Goal: Obtain resource: Obtain resource

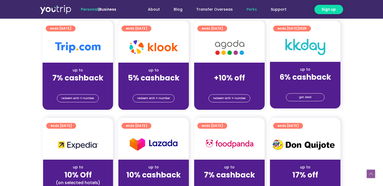
scroll to position [135, 0]
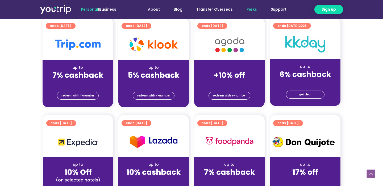
click at [81, 67] on div "up to" at bounding box center [78, 68] width 62 height 6
click at [82, 97] on span "redeem with Y-number" at bounding box center [77, 95] width 33 height 7
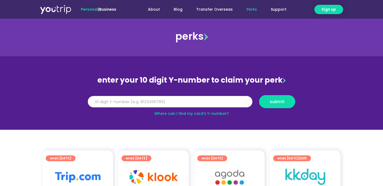
click at [114, 102] on input "Y Number" at bounding box center [170, 102] width 165 height 12
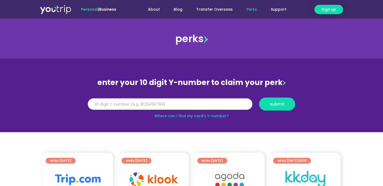
scroll to position [1, 0]
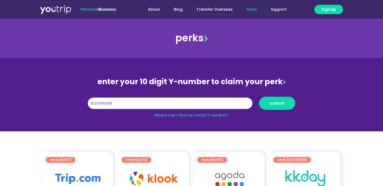
type input "8120198088"
click at [259, 97] on button "submit" at bounding box center [277, 103] width 36 height 13
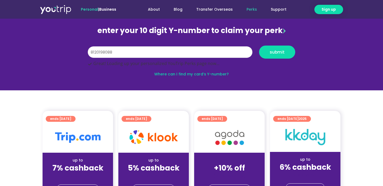
scroll to position [65, 0]
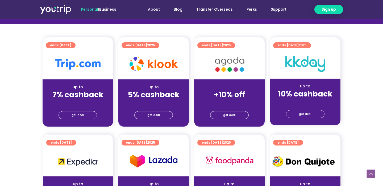
scroll to position [118, 0]
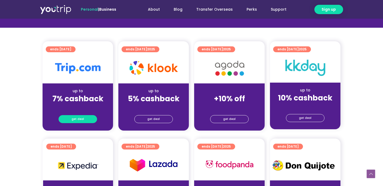
click at [84, 122] on link "get deal" at bounding box center [78, 119] width 39 height 8
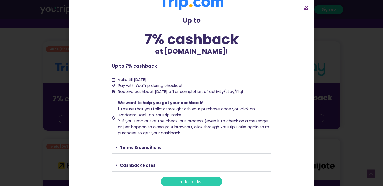
scroll to position [15, 0]
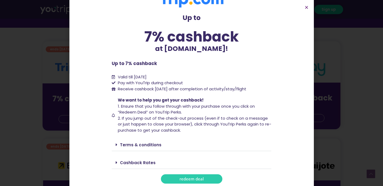
click at [149, 108] on span "1. Ensure that you follow through with your purchase once you click on “Redeem …" at bounding box center [186, 109] width 137 height 12
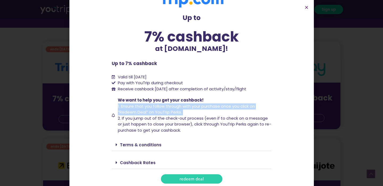
click at [149, 108] on span "1. Ensure that you follow through with your purchase once you click on “Redeem …" at bounding box center [186, 109] width 137 height 12
click at [145, 106] on span "1. Ensure that you follow through with your purchase once you click on “Redeem …" at bounding box center [186, 109] width 137 height 12
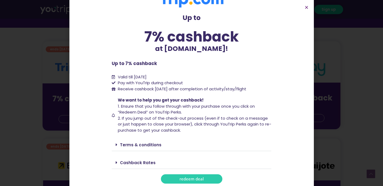
click at [145, 106] on span "1. Ensure that you follow through with your purchase once you click on “Redeem …" at bounding box center [186, 109] width 137 height 12
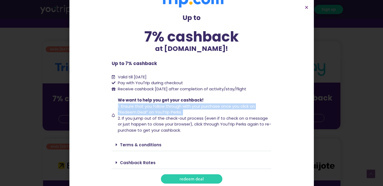
click at [145, 106] on span "1. Ensure that you follow through with your purchase once you click on “Redeem …" at bounding box center [186, 109] width 137 height 12
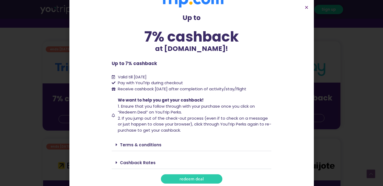
click at [186, 119] on span "2. If you jump out of the check-out process (even if to check on a message or j…" at bounding box center [195, 124] width 154 height 18
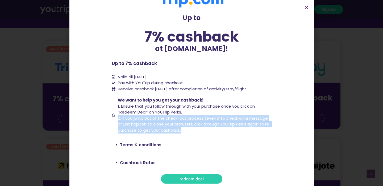
click at [186, 119] on span "2. If you jump out of the check-out process (even if to check on a message or j…" at bounding box center [195, 124] width 154 height 18
click at [187, 120] on span "2. If you jump out of the check-out process (even if to check on a message or j…" at bounding box center [195, 124] width 154 height 18
drag, startPoint x: 185, startPoint y: 118, endPoint x: 210, endPoint y: 132, distance: 29.1
click at [210, 132] on span "We want to help you get your cashback! 1. Ensure that you follow through with y…" at bounding box center [194, 115] width 155 height 36
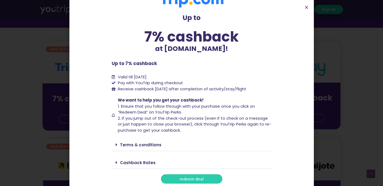
click at [136, 147] on div "Terms & conditions" at bounding box center [192, 144] width 160 height 13
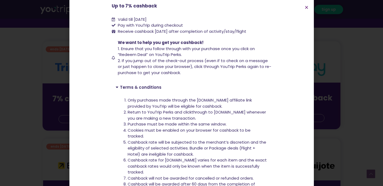
scroll to position [80, 0]
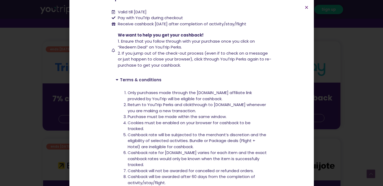
click at [155, 96] on li "Only purchases made through the [DOMAIN_NAME] affiliate link provided by YouTri…" at bounding box center [198, 96] width 140 height 12
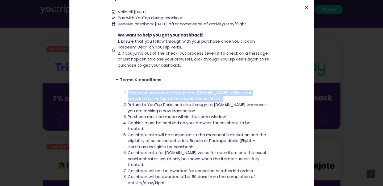
click at [155, 96] on li "Only purchases made through the [DOMAIN_NAME] affiliate link provided by YouTri…" at bounding box center [198, 96] width 140 height 12
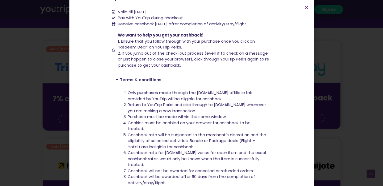
click at [155, 109] on li "Return to YouTrip Perks and clickthrough to [DOMAIN_NAME] whenever you are maki…" at bounding box center [198, 108] width 140 height 12
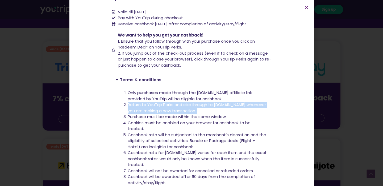
click at [155, 109] on li "Return to YouTrip Perks and clickthrough to [DOMAIN_NAME] whenever you are maki…" at bounding box center [198, 108] width 140 height 12
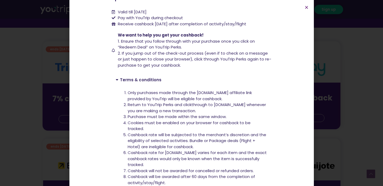
click at [156, 117] on li "Purchase must be made within the same window." at bounding box center [198, 117] width 140 height 6
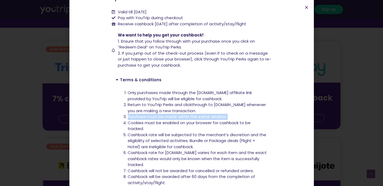
click at [156, 117] on li "Purchase must be made within the same window." at bounding box center [198, 117] width 140 height 6
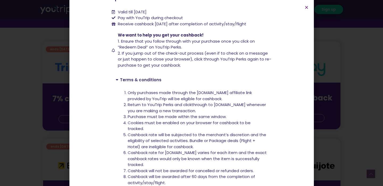
click at [156, 124] on li "Cookies must be enabled on your browser for cashback to be tracked." at bounding box center [198, 126] width 140 height 12
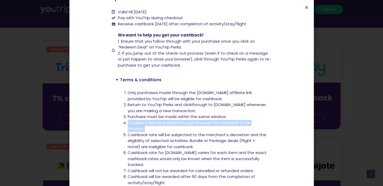
click at [156, 124] on li "Cookies must be enabled on your browser for cashback to be tracked." at bounding box center [198, 126] width 140 height 12
click at [159, 131] on li "Cookies must be enabled on your browser for cashback to be tracked." at bounding box center [198, 126] width 140 height 12
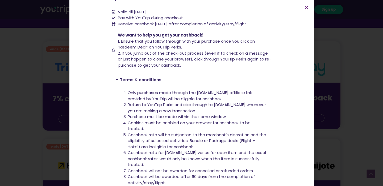
click at [159, 131] on li "Cookies must be enabled on your browser for cashback to be tracked." at bounding box center [198, 126] width 140 height 12
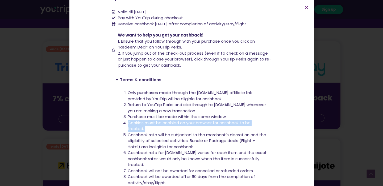
click at [159, 131] on li "Cookies must be enabled on your browser for cashback to be tracked." at bounding box center [198, 126] width 140 height 12
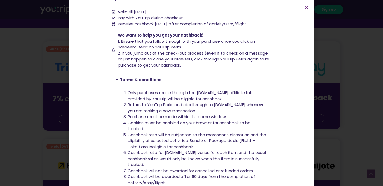
click at [162, 139] on li "Cashback rate will be subjected to the merchant’s discretion and the eligibilit…" at bounding box center [198, 141] width 140 height 18
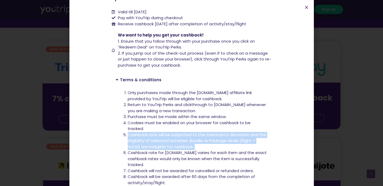
click at [162, 139] on li "Cashback rate will be subjected to the merchant’s discretion and the eligibilit…" at bounding box center [198, 141] width 140 height 18
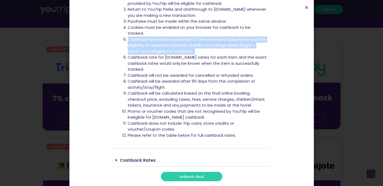
scroll to position [173, 0]
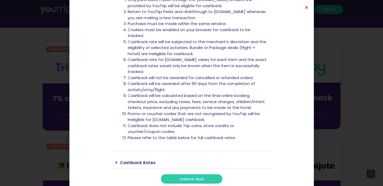
click at [139, 159] on div "Cashback Rates" at bounding box center [192, 162] width 160 height 13
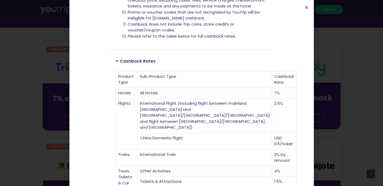
scroll to position [254, 0]
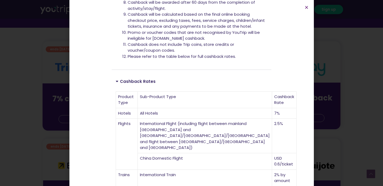
click at [336, 93] on div "Up to 7% cashback at [DOMAIN_NAME]! Up to 7% cashback at [DOMAIN_NAME]! Up to 7…" at bounding box center [191, 93] width 383 height 186
